Goal: Task Accomplishment & Management: Manage account settings

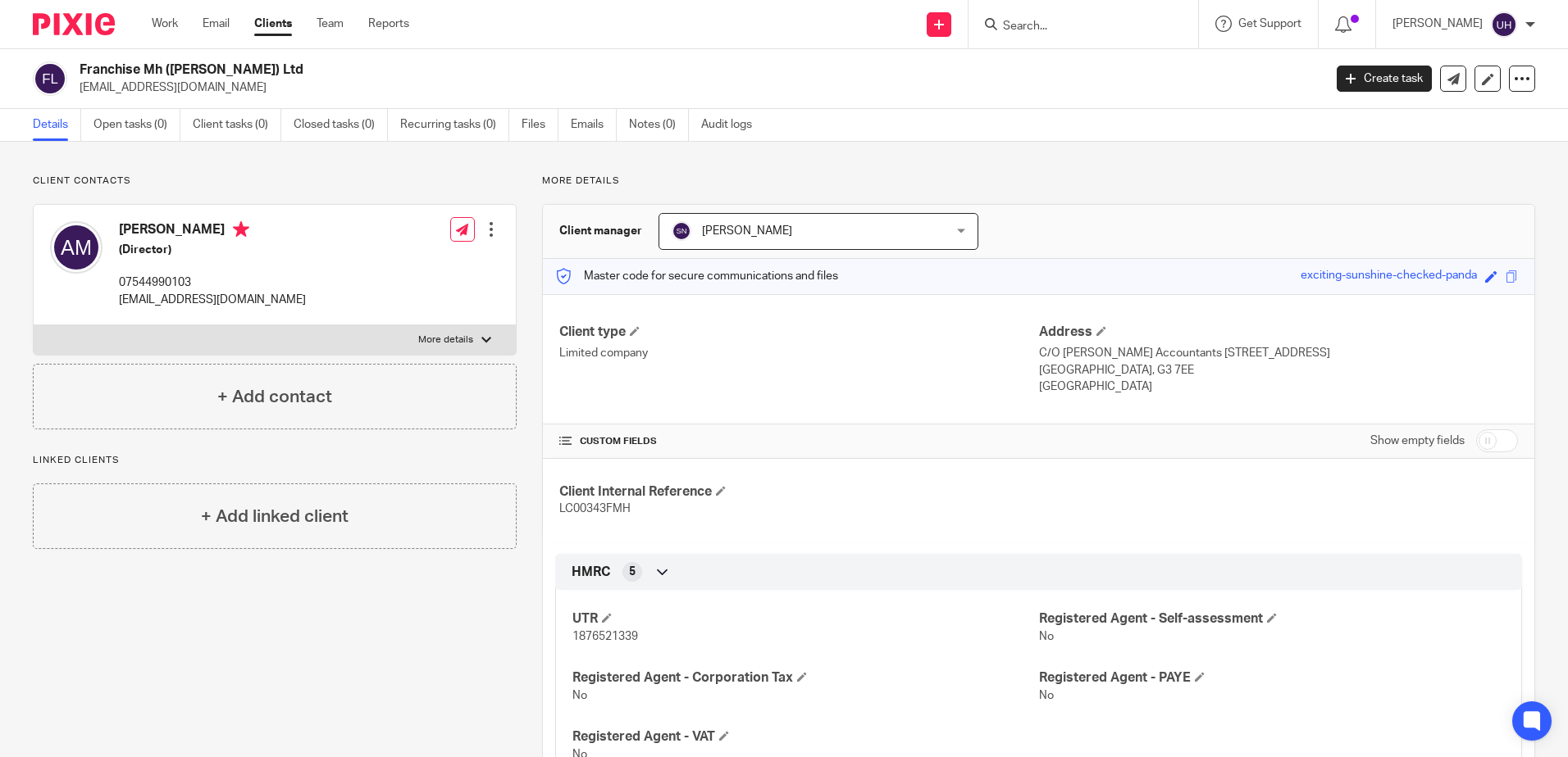
click at [1076, 32] on input "Search" at bounding box center [1075, 27] width 147 height 15
type input "front"
click at [1052, 69] on link at bounding box center [1100, 63] width 204 height 24
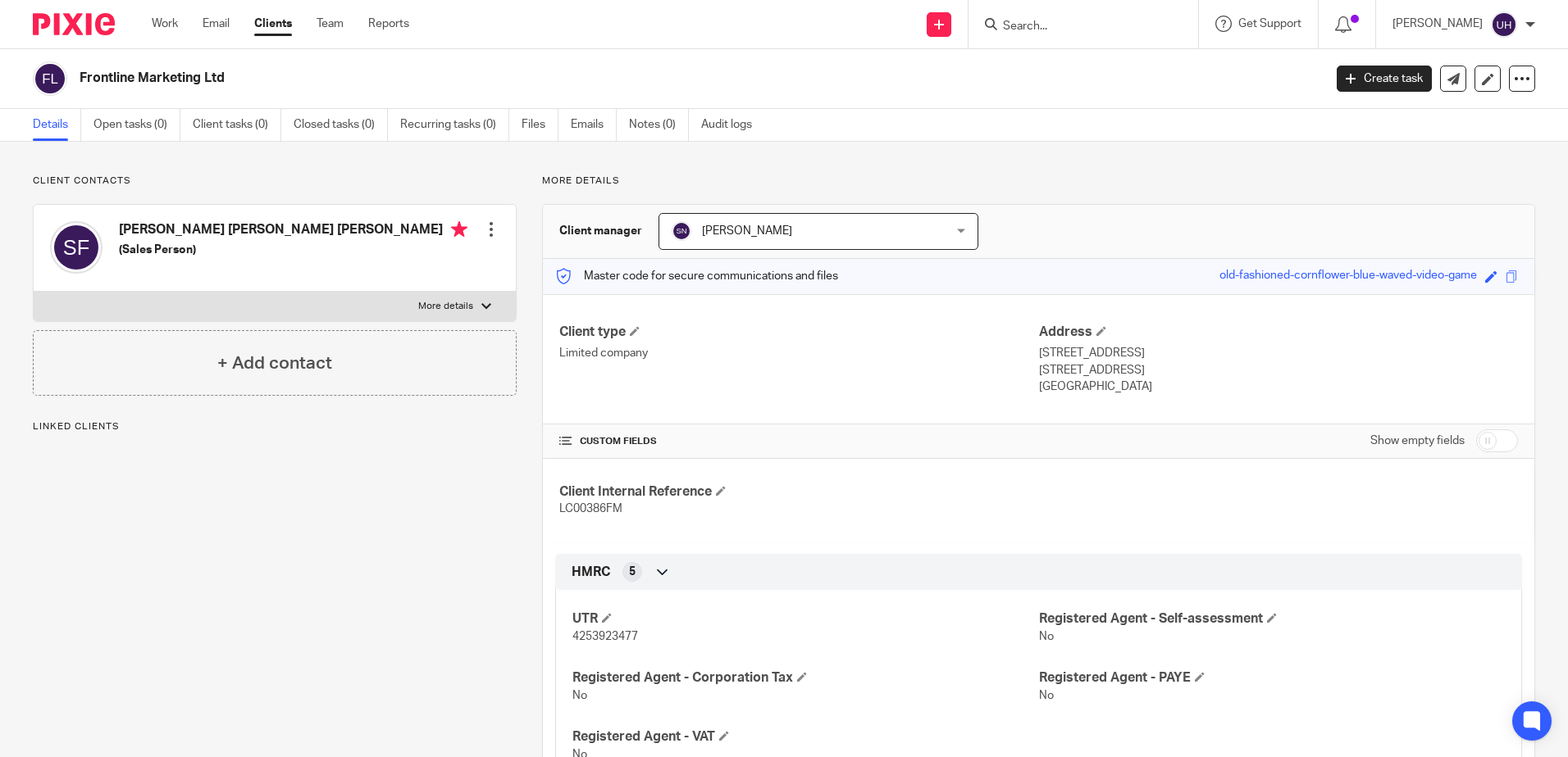
click at [313, 295] on label "More details" at bounding box center [274, 306] width 482 height 29
click at [34, 292] on input "More details" at bounding box center [33, 291] width 1 height 1
checkbox input "true"
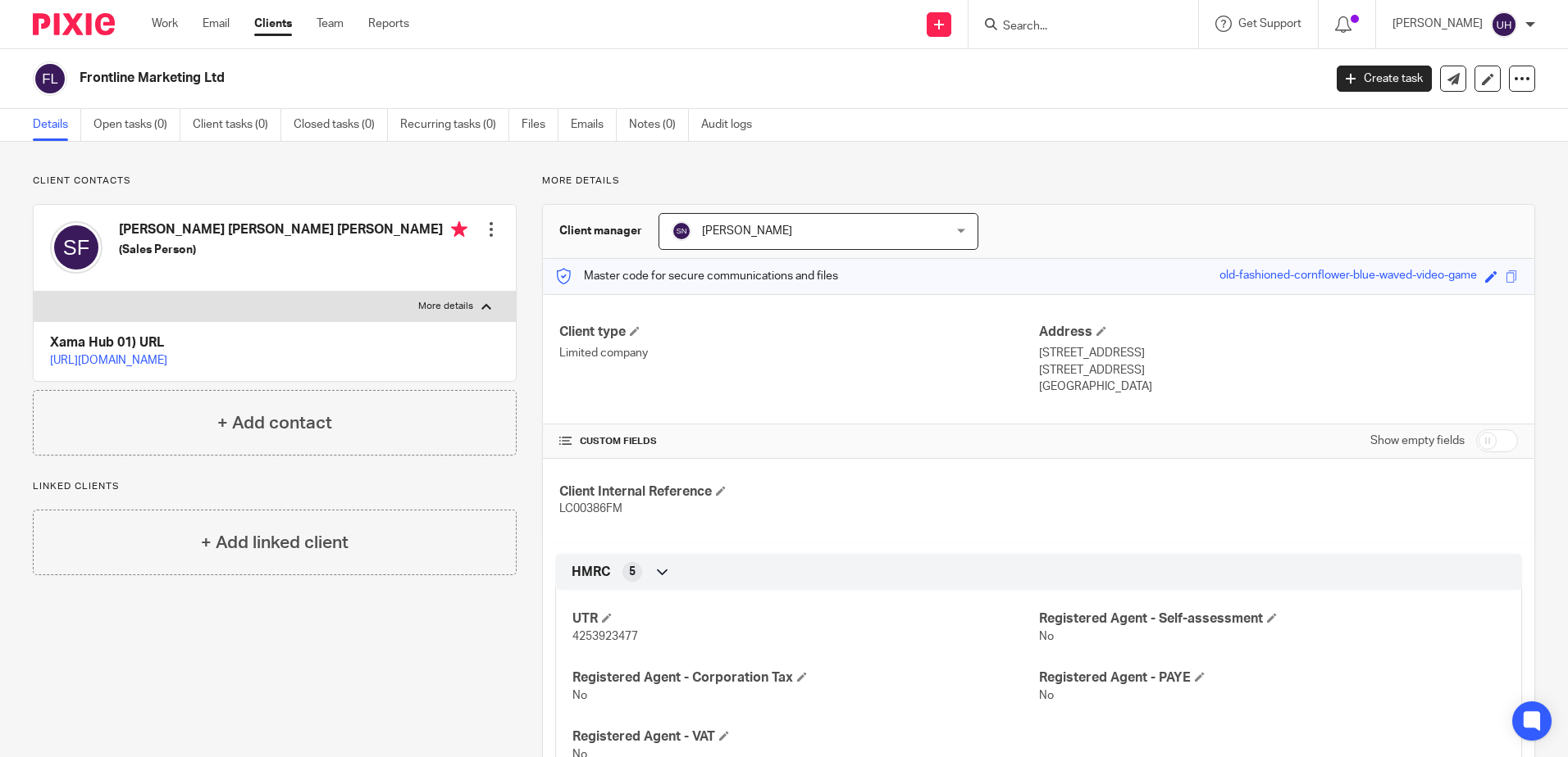
click at [194, 76] on h2 "Frontline Marketing Ltd" at bounding box center [572, 78] width 986 height 17
copy main "Frontline Marketing Ltd Create task Update from Companies House Export data Mer…"
click at [1071, 21] on input "Search" at bounding box center [1075, 27] width 147 height 15
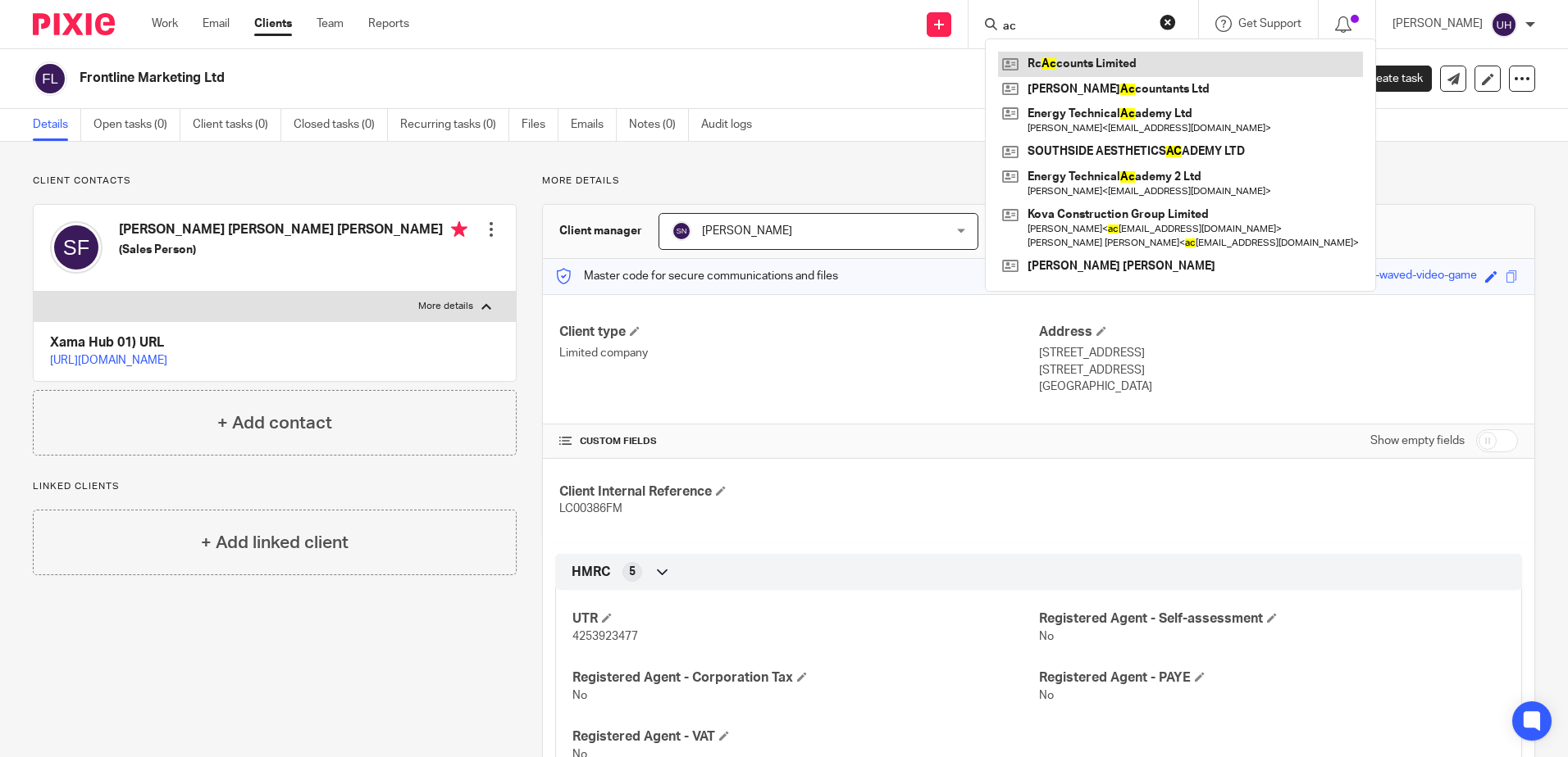
type input "a"
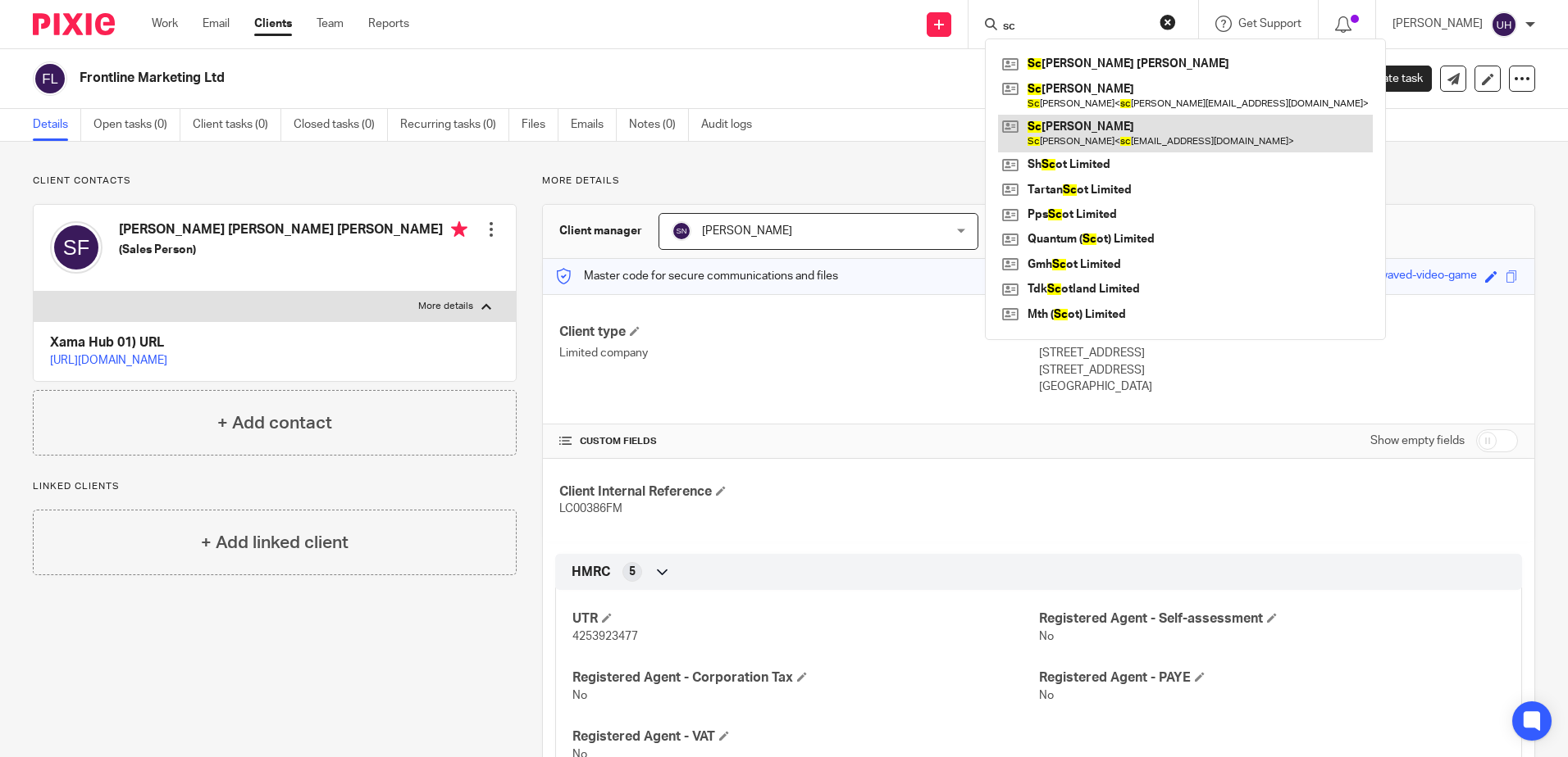
type input "sc"
click at [1135, 136] on link at bounding box center [1185, 133] width 375 height 38
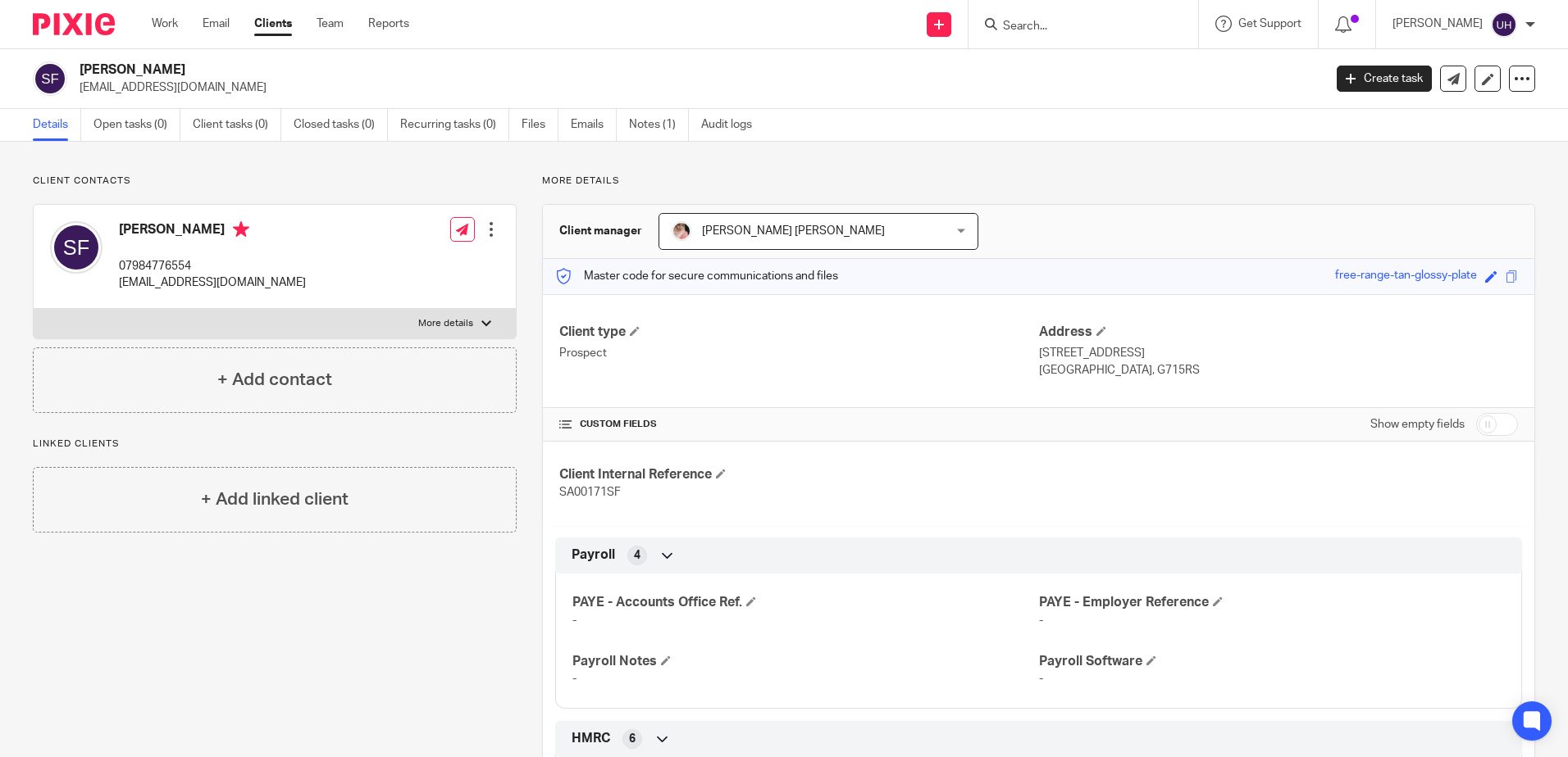
click at [183, 278] on p "scottfurley22@gmail.com" at bounding box center [212, 282] width 187 height 16
click at [182, 278] on p "scottfurley22@gmail.com" at bounding box center [212, 282] width 187 height 16
copy div "scottfurley22@gmail.com"
click at [1039, 18] on form at bounding box center [1089, 24] width 175 height 20
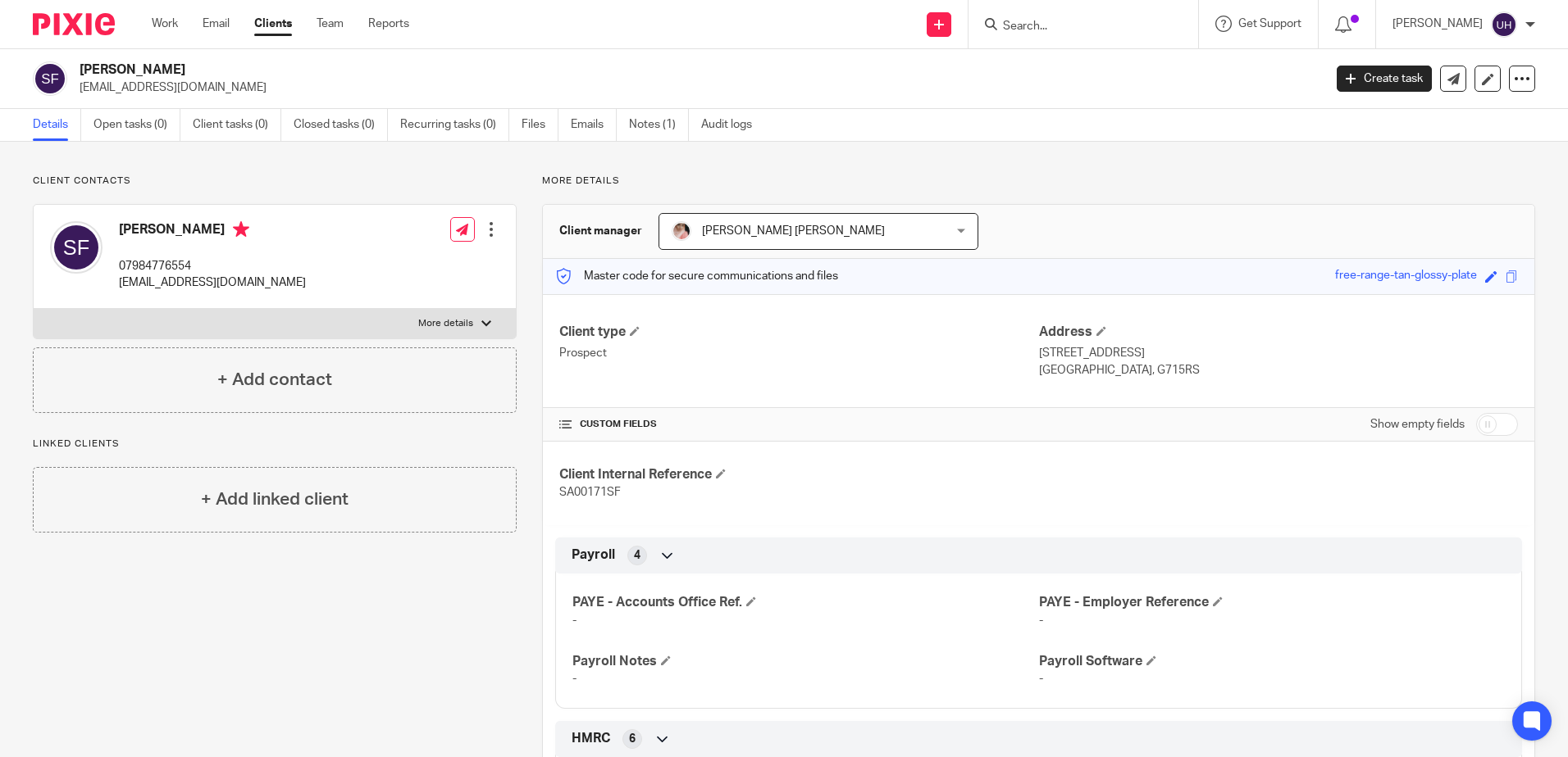
click at [1039, 22] on input "Search" at bounding box center [1075, 27] width 147 height 15
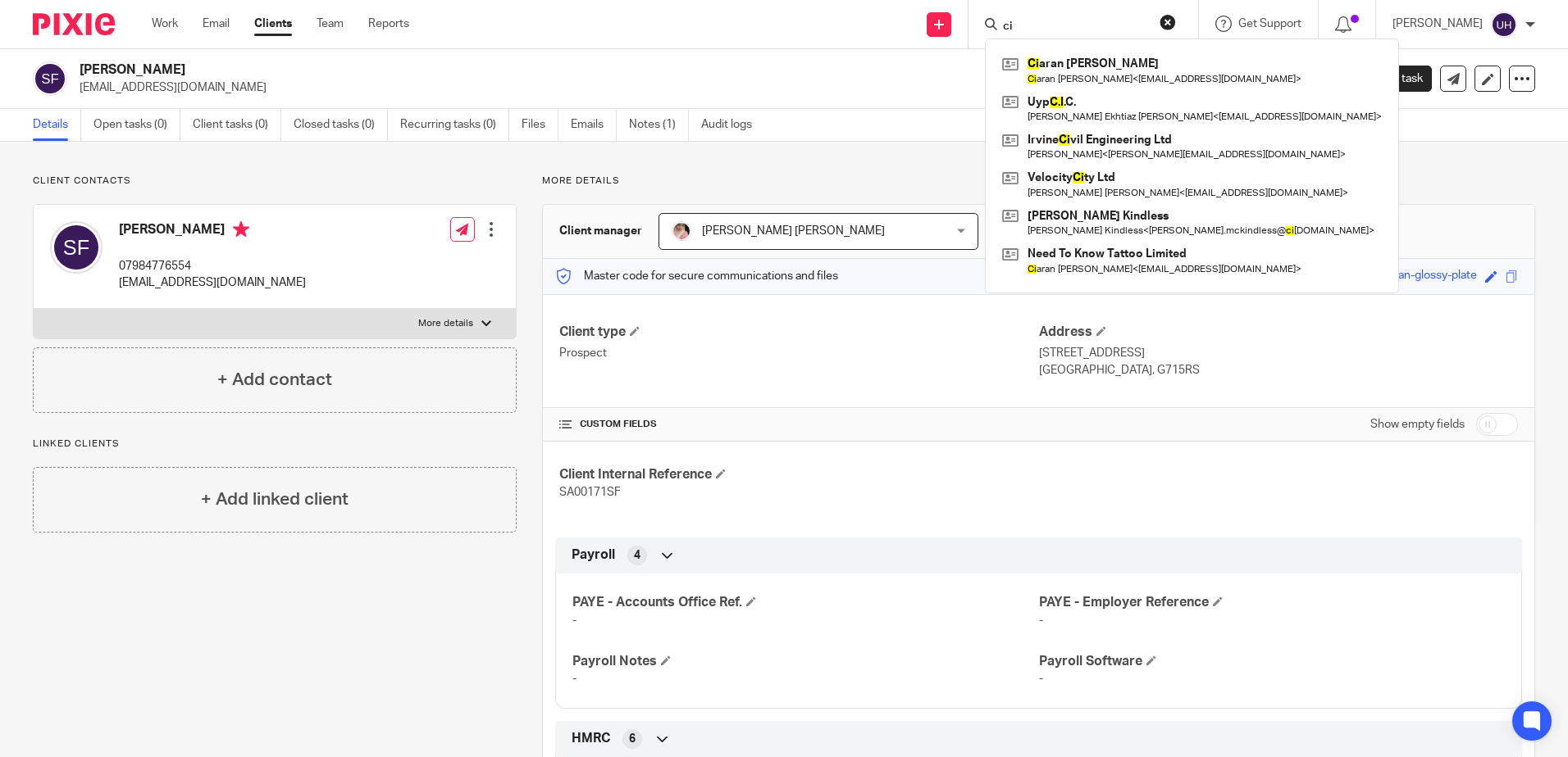
type input "ci"
click at [1082, 82] on link at bounding box center [1192, 70] width 388 height 38
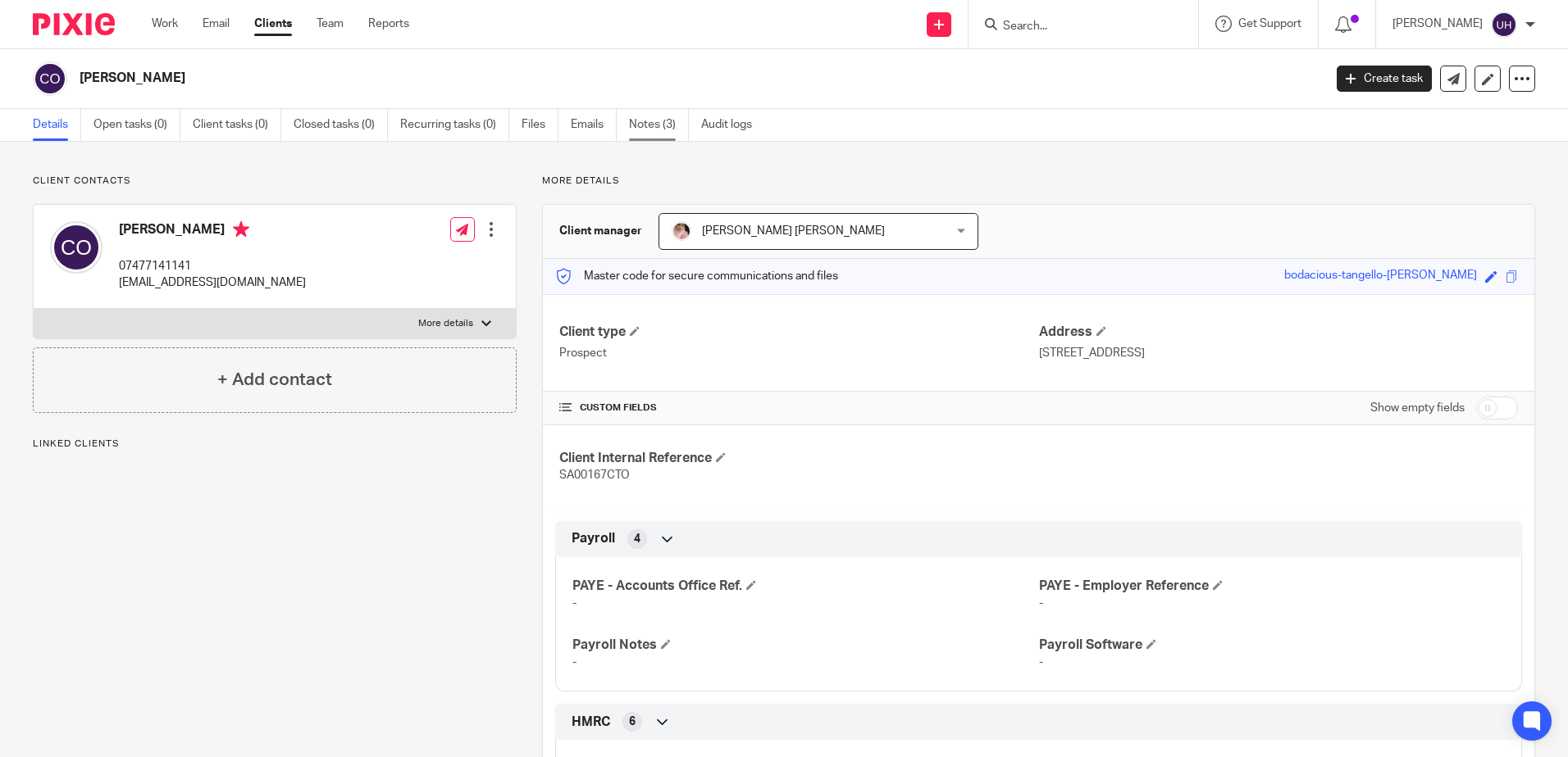
click at [642, 124] on link "Notes (3)" at bounding box center [658, 125] width 60 height 32
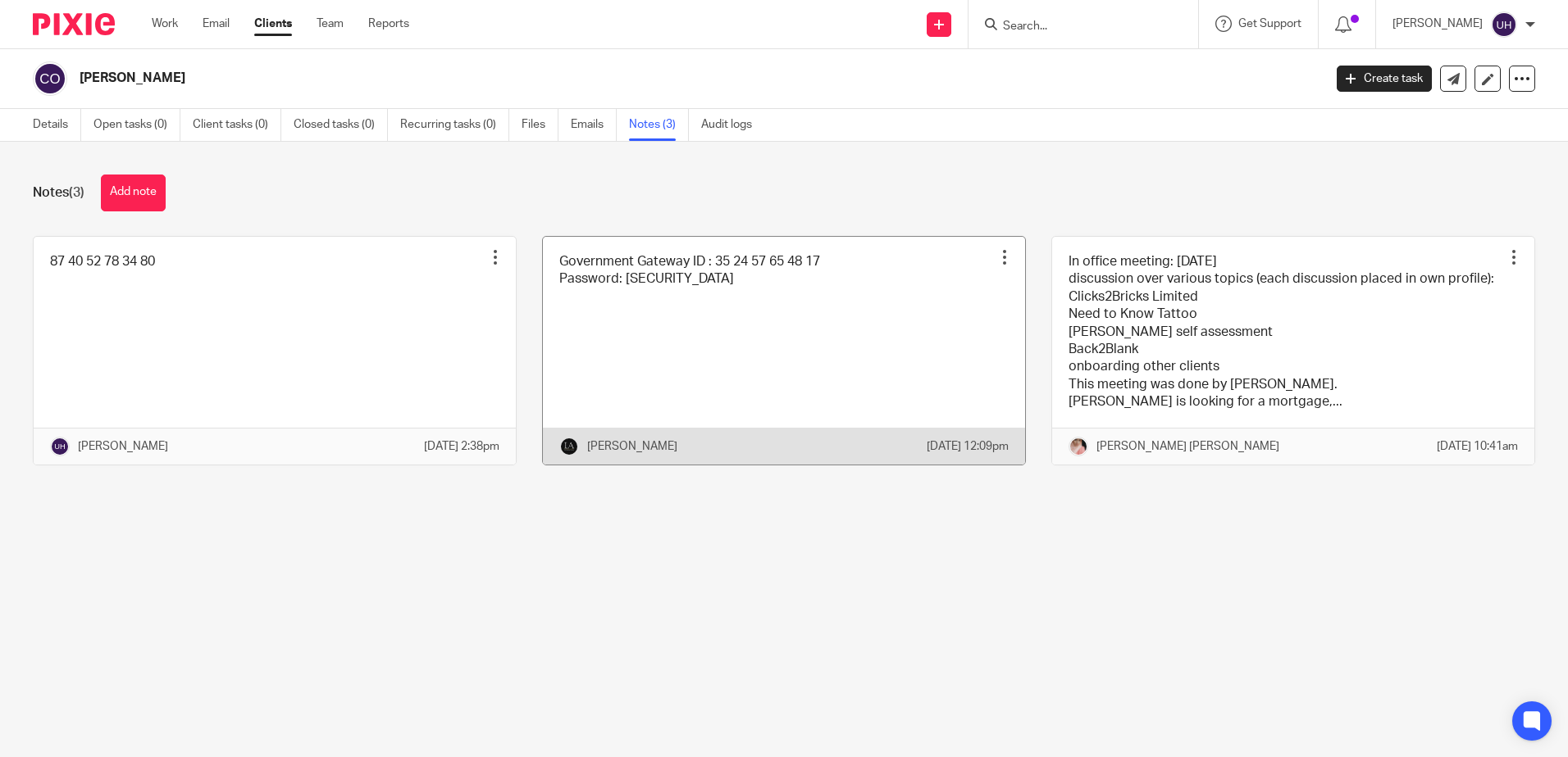
click at [695, 343] on link at bounding box center [784, 351] width 482 height 228
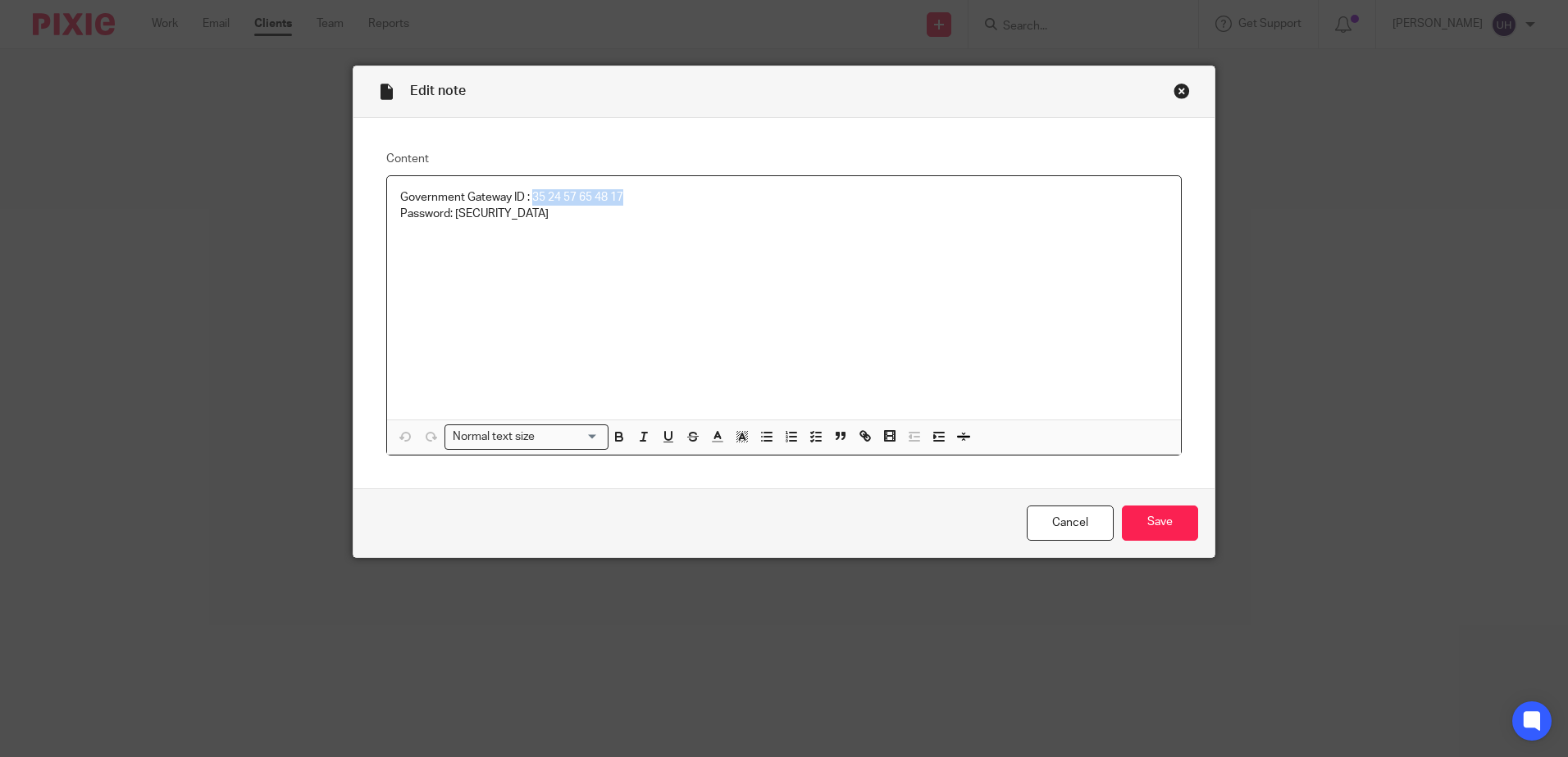
drag, startPoint x: 529, startPoint y: 196, endPoint x: 625, endPoint y: 199, distance: 96.0
click at [625, 199] on p "Government Gateway ID : 35 24 57 65 48 17" at bounding box center [784, 197] width 768 height 16
copy p "35 24 57 65 48 17"
drag, startPoint x: 451, startPoint y: 212, endPoint x: 514, endPoint y: 212, distance: 63.0
click at [518, 212] on p "Password: 1q9jn9SA!!" at bounding box center [784, 214] width 768 height 16
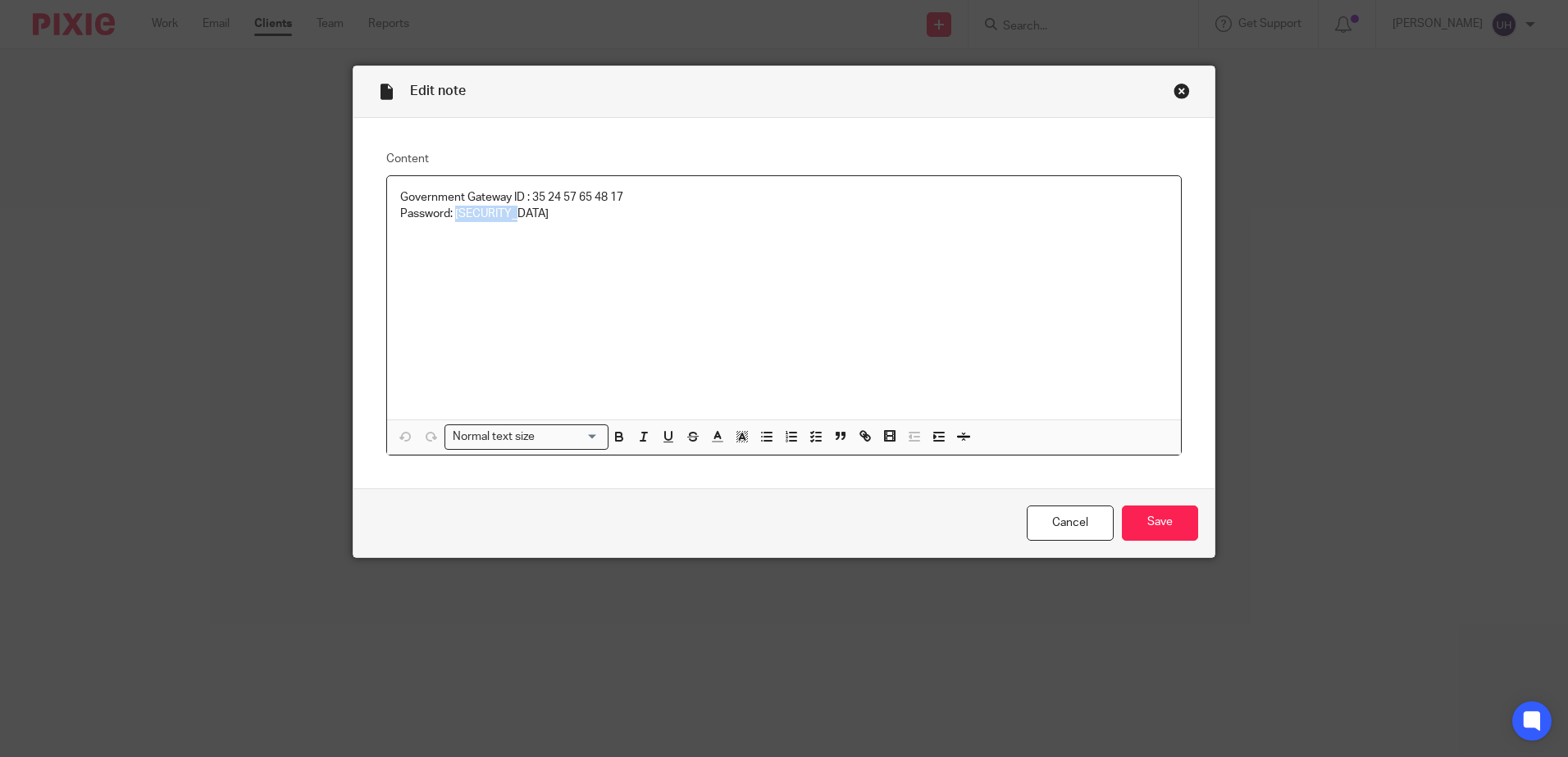
copy p "1q9jn9SA!!"
click at [1181, 522] on input "Save" at bounding box center [1160, 523] width 77 height 35
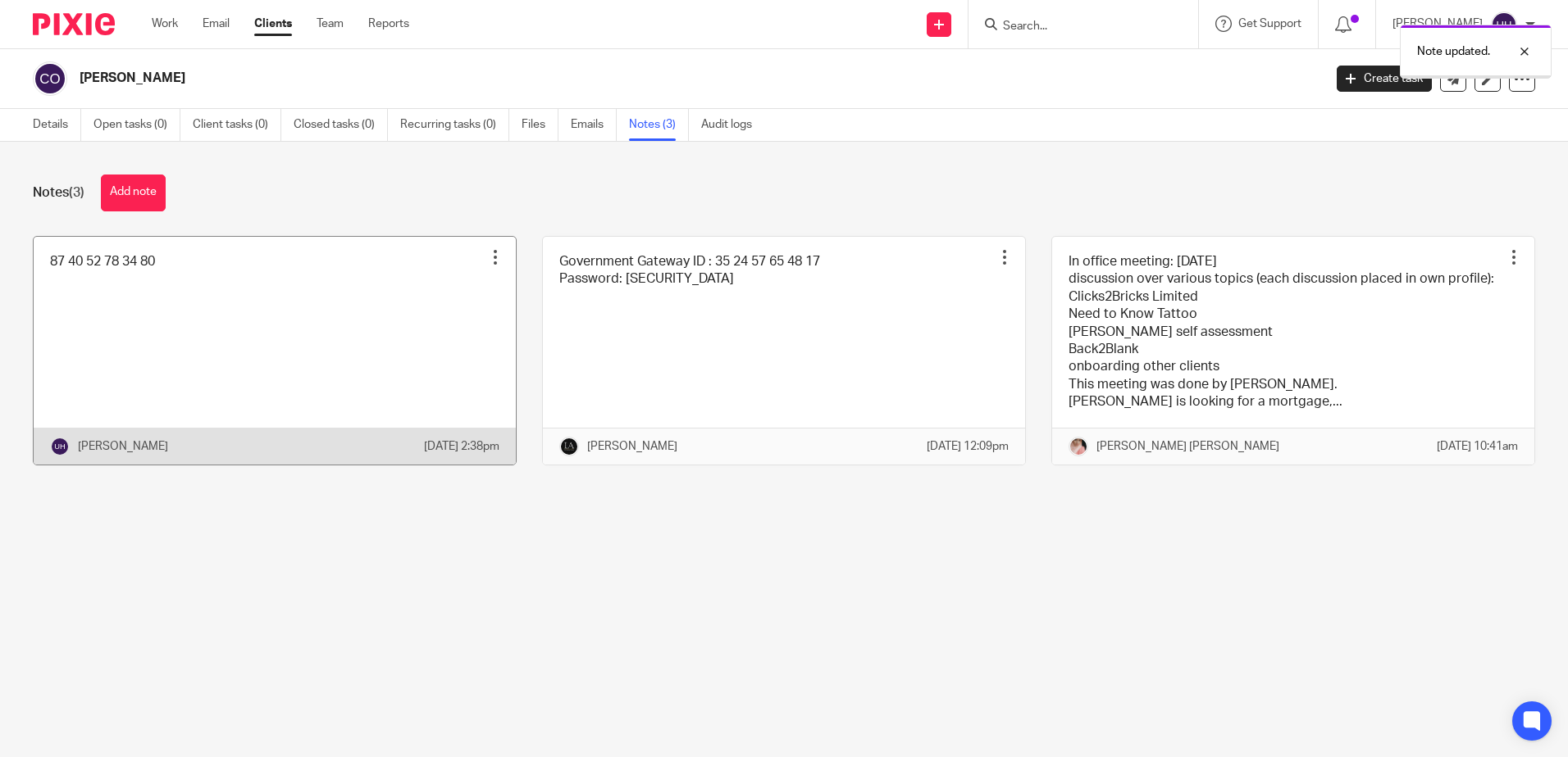
click at [290, 320] on link at bounding box center [274, 351] width 482 height 228
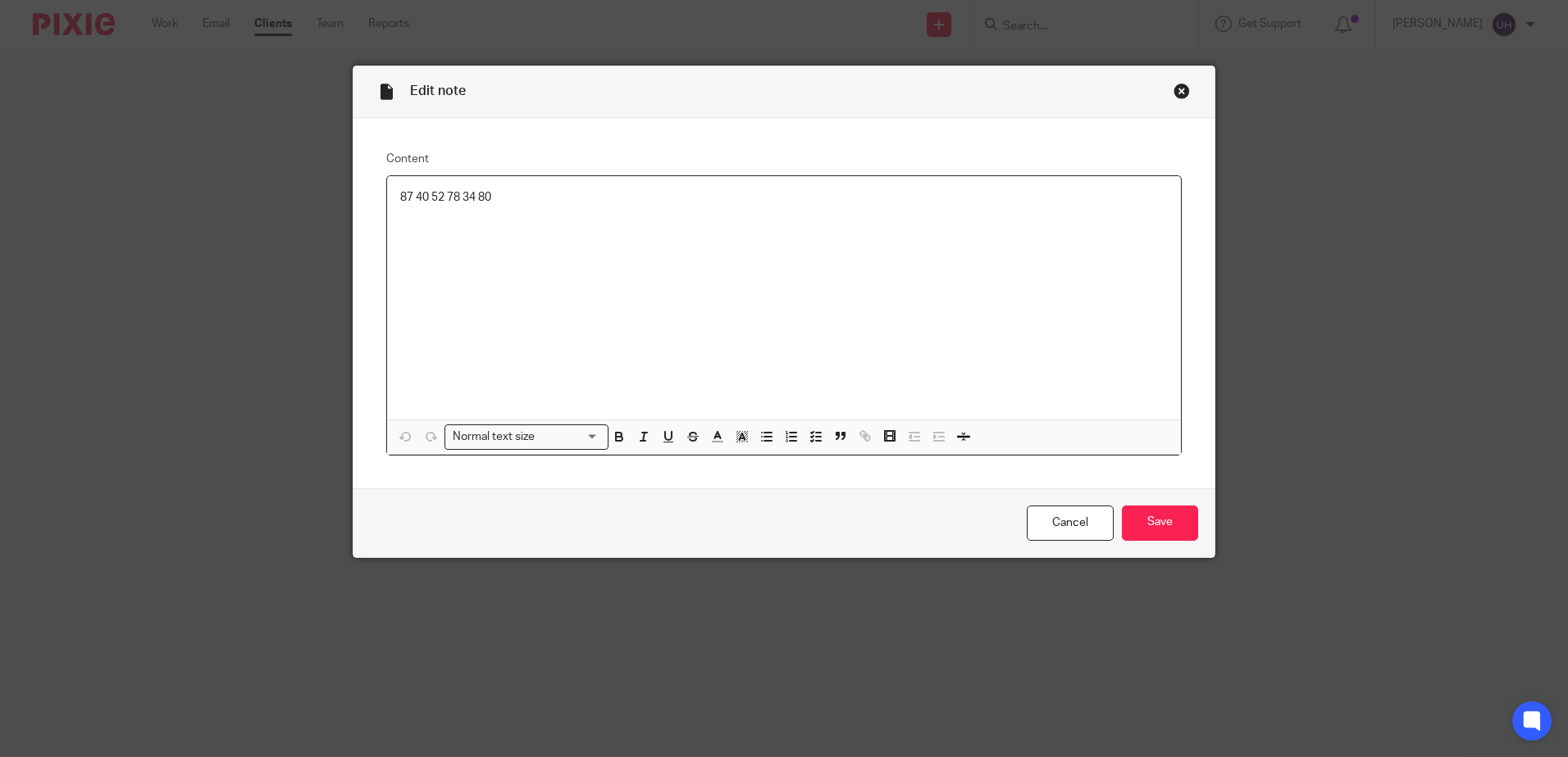
click at [454, 193] on p "87 40 52 78 34 80" at bounding box center [784, 197] width 768 height 16
copy p "87 40 52 78 34 80"
click at [1150, 519] on input "Save" at bounding box center [1160, 523] width 77 height 35
